Goal: Task Accomplishment & Management: Complete application form

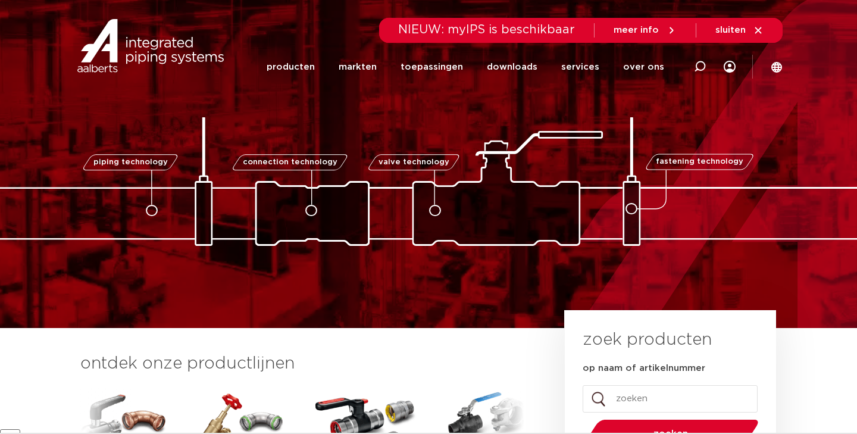
scroll to position [14, 0]
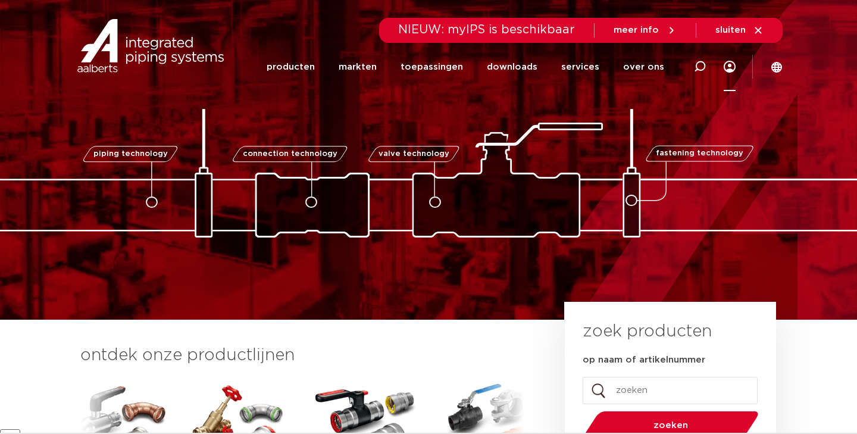
click at [733, 67] on icon at bounding box center [729, 67] width 12 height 12
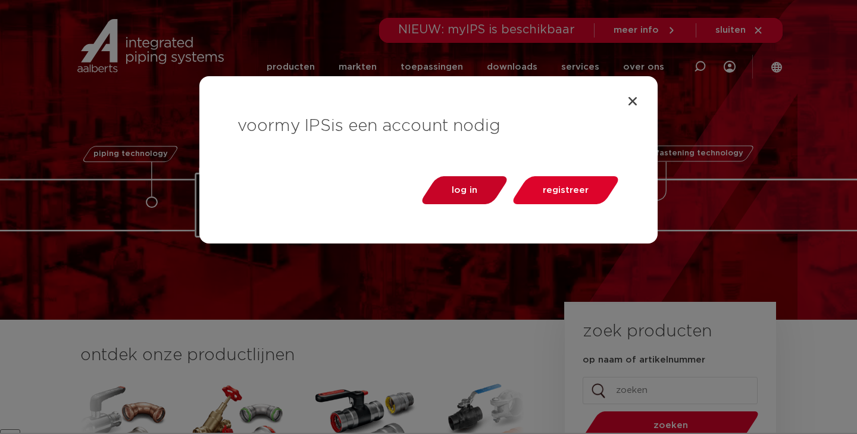
click at [469, 192] on span "log in" at bounding box center [465, 190] width 26 height 9
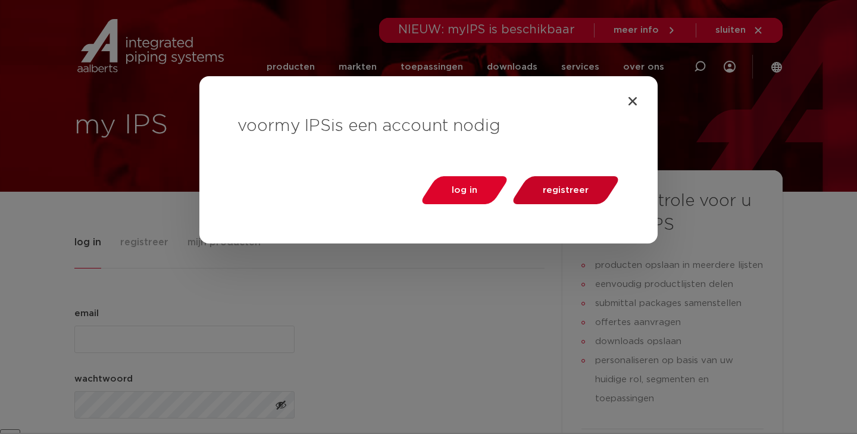
click at [566, 193] on span "registreer" at bounding box center [566, 190] width 46 height 9
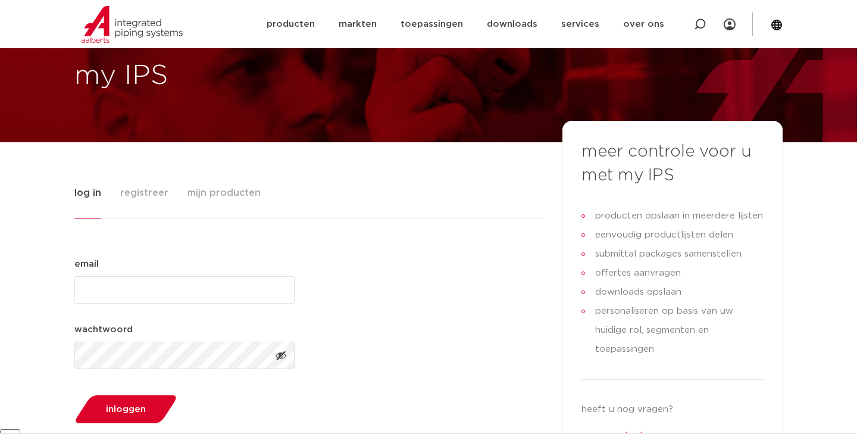
scroll to position [44, 0]
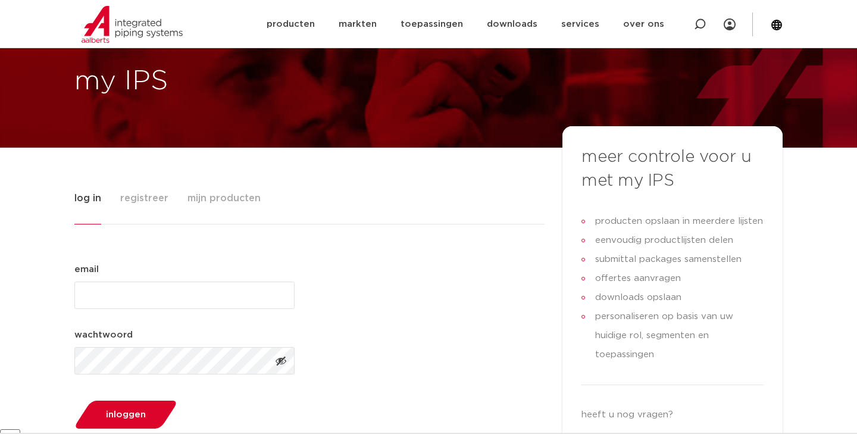
click at [143, 201] on span "registreer" at bounding box center [144, 198] width 48 height 24
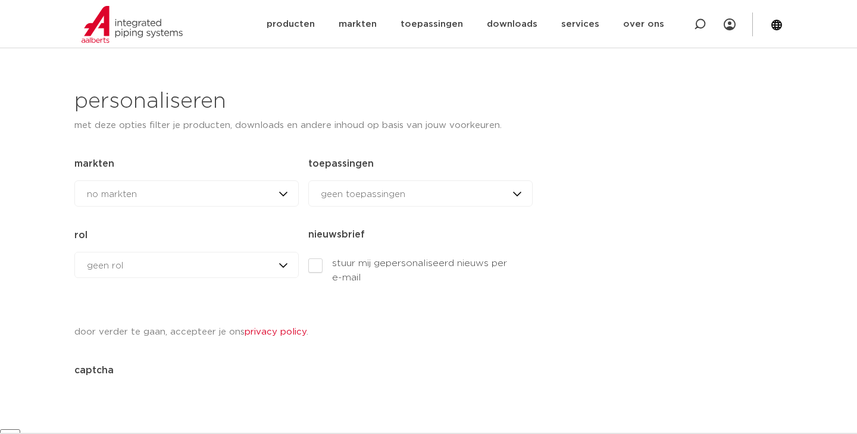
scroll to position [546, 0]
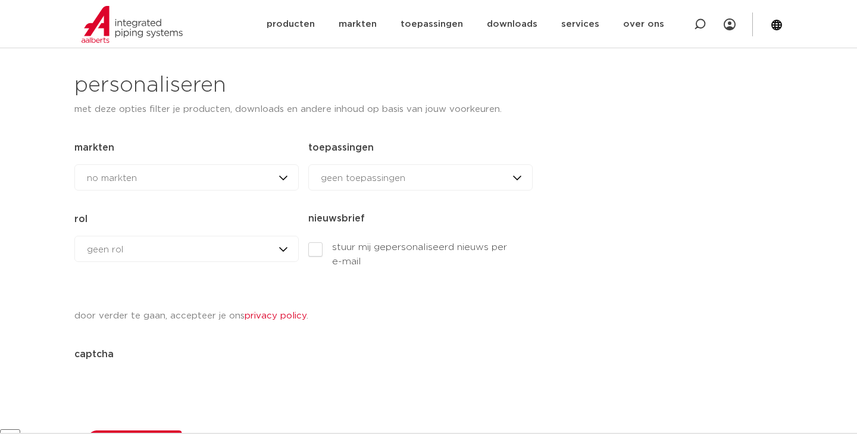
click at [250, 250] on div "geen rol geen rol geen rol installateur ingenieur reseller andere rol" at bounding box center [186, 249] width 224 height 26
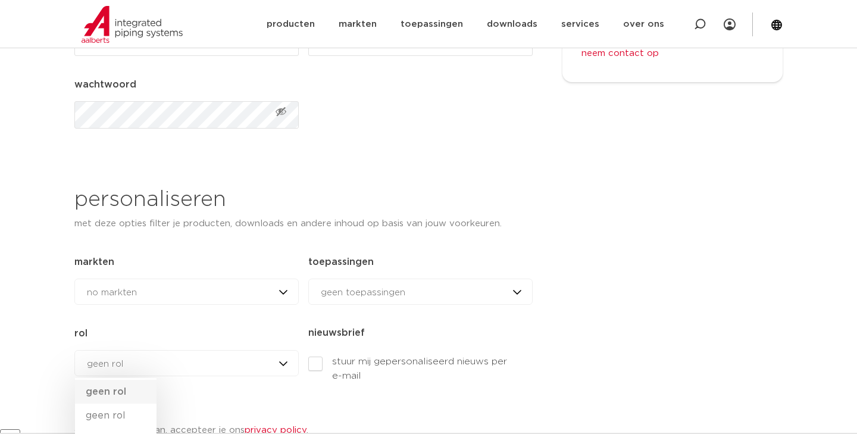
scroll to position [433, 0]
